Goal: Answer question/provide support

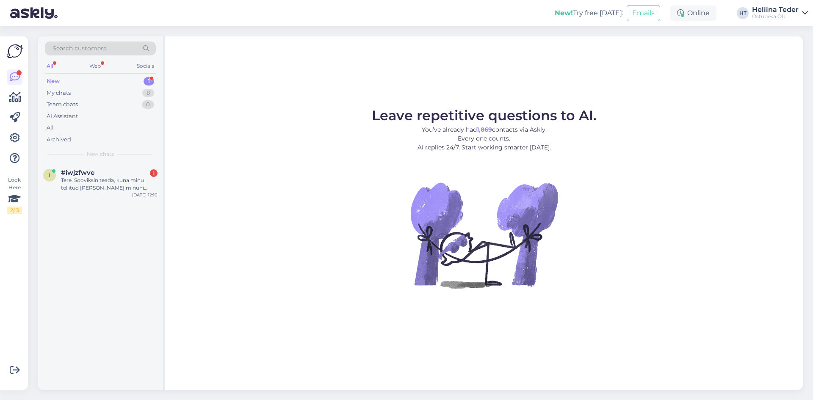
click at [99, 179] on div "Tere. Sooviksin teada, kuna minu tellitud [PERSON_NAME] minuni jõuab? Ütlete et…" at bounding box center [109, 184] width 97 height 15
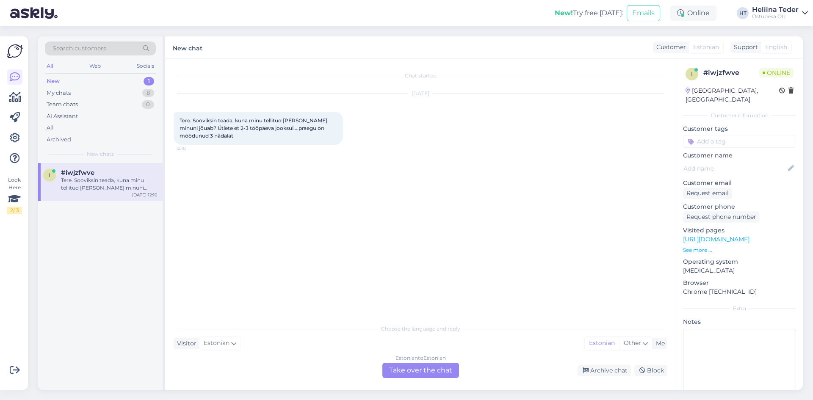
click at [417, 368] on div "Estonian to Estonian Take over the chat" at bounding box center [420, 370] width 77 height 15
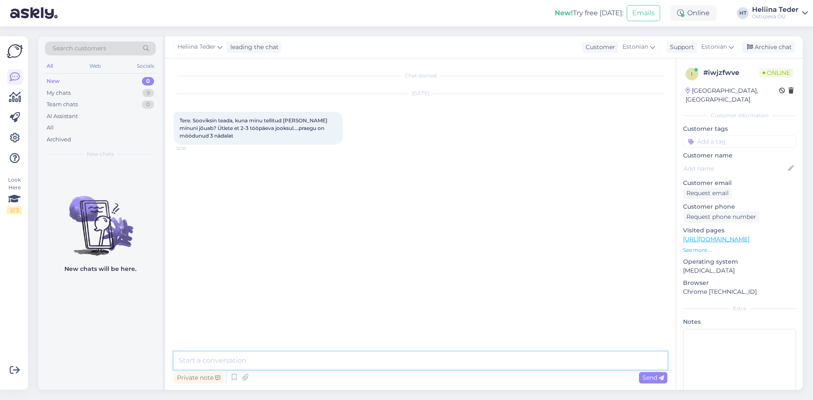
click at [365, 362] on textarea at bounding box center [421, 361] width 494 height 18
type textarea "Tere! Palume tellimuse numbrit. :)"
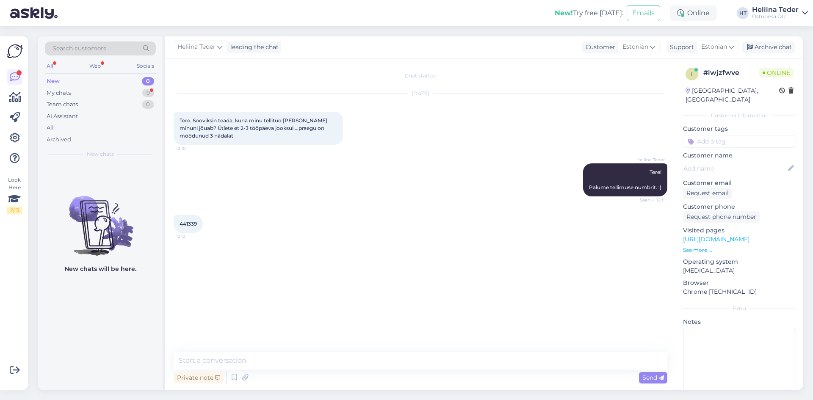
click at [188, 223] on span "441339" at bounding box center [187, 224] width 17 height 6
copy div "441339 12:12"
click at [225, 362] on textarea at bounding box center [421, 361] width 494 height 18
click at [276, 355] on textarea "Hetkel näeme, et [PERSON_NAME]" at bounding box center [421, 361] width 494 height 18
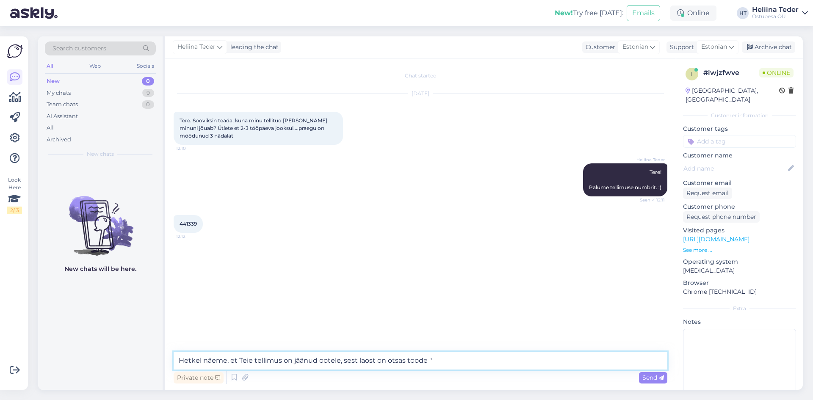
click at [447, 363] on textarea "Hetkel näeme, et Teie tellimus on jäänud ootele, sest laost on otsas toode "" at bounding box center [421, 361] width 494 height 18
paste textarea "Autolaadija, 3 x USB (3.1A + 2.4A + USB-C PD), LED-ekraan, must"
click at [435, 361] on textarea "Hetkel näeme, et Teie tellimus on jäänud ootele, sest laost on otsas toode " Au…" at bounding box center [421, 361] width 494 height 18
click at [643, 359] on textarea "Hetkel näeme, et Teie tellimus on jäänud ootele, sest laost on otsas toode "Aut…" at bounding box center [421, 361] width 494 height 18
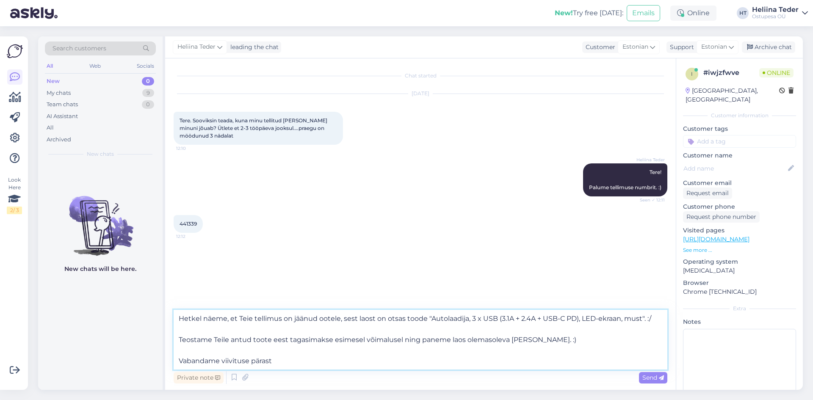
type textarea "Hetkel näeme, et Teie tellimus on jäänud ootele, sest laost on otsas toode "Aut…"
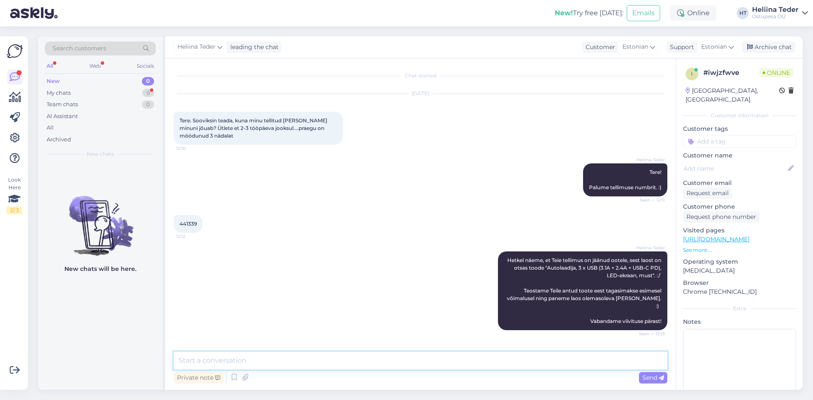
scroll to position [24, 0]
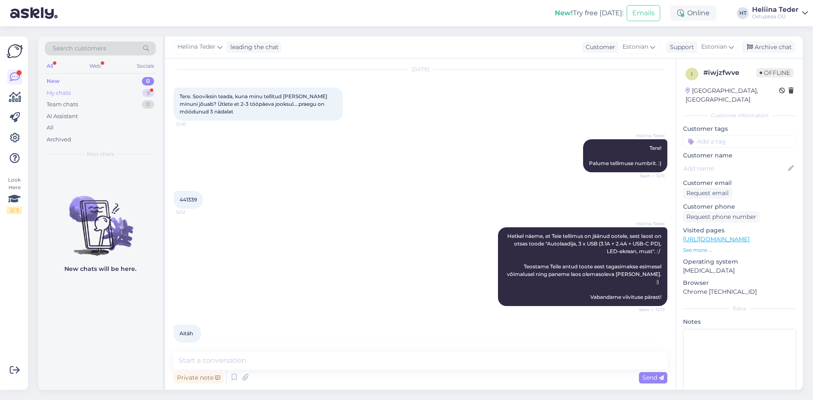
click at [66, 91] on div "My chats" at bounding box center [59, 93] width 24 height 8
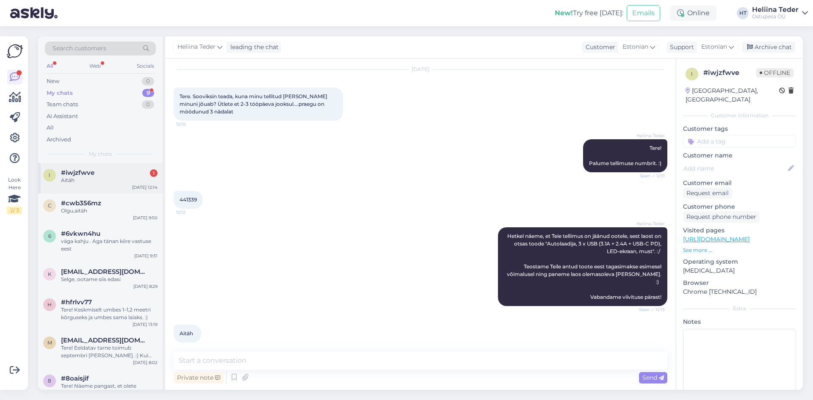
click at [96, 176] on div "#iwjzfwve 1" at bounding box center [109, 173] width 97 height 8
